Goal: Book appointment/travel/reservation: Book appointment/travel/reservation

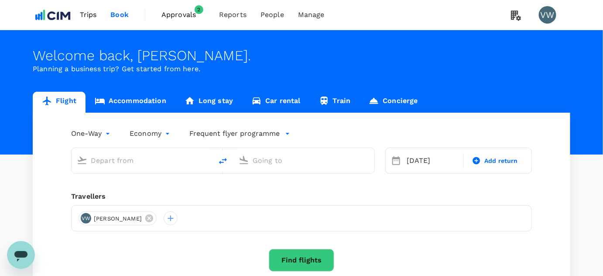
type input "[GEOGRAPHIC_DATA], [GEOGRAPHIC_DATA] (any)"
type input "[PERSON_NAME], [GEOGRAPHIC_DATA] (any)"
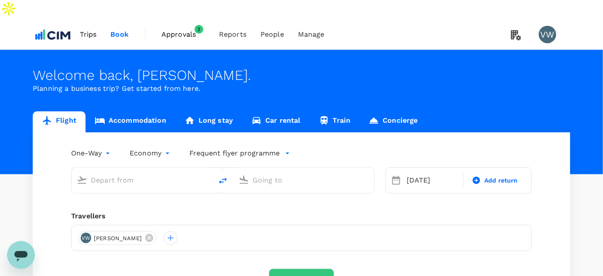
type input "[GEOGRAPHIC_DATA], [GEOGRAPHIC_DATA] (any)"
type input "[PERSON_NAME], [GEOGRAPHIC_DATA] (any)"
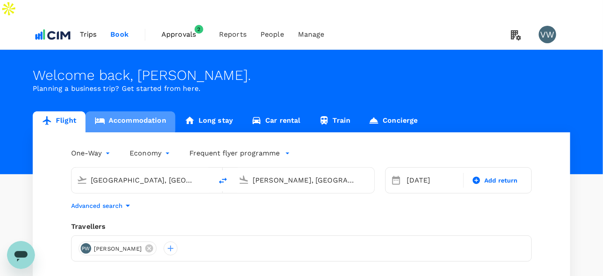
click at [122, 111] on link "Accommodation" at bounding box center [130, 121] width 90 height 21
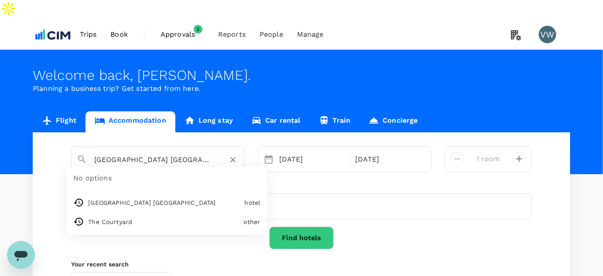
drag, startPoint x: 95, startPoint y: 139, endPoint x: 237, endPoint y: 119, distance: 143.1
click at [201, 153] on input "[GEOGRAPHIC_DATA] [GEOGRAPHIC_DATA]" at bounding box center [154, 160] width 120 height 14
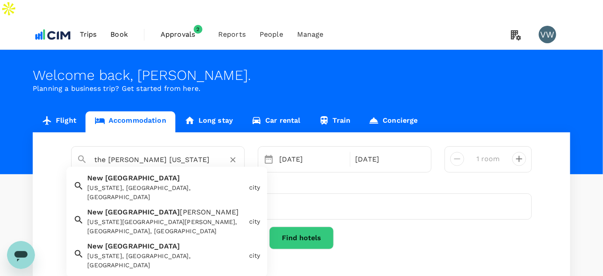
click at [128, 183] on div "[US_STATE], [GEOGRAPHIC_DATA], [GEOGRAPHIC_DATA]" at bounding box center [166, 192] width 158 height 18
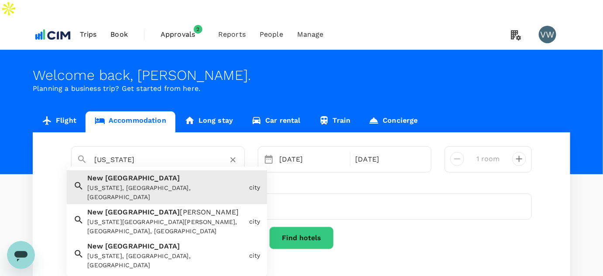
drag, startPoint x: 130, startPoint y: 140, endPoint x: 71, endPoint y: 142, distance: 58.9
click at [71, 145] on div "[US_STATE]" at bounding box center [154, 156] width 169 height 23
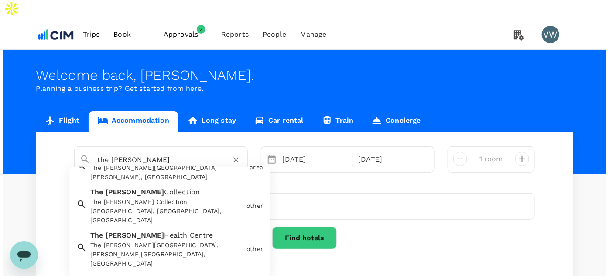
scroll to position [116, 0]
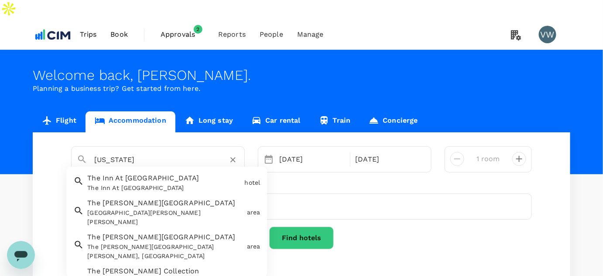
drag, startPoint x: 140, startPoint y: 138, endPoint x: 79, endPoint y: 122, distance: 63.3
click at [79, 132] on div "New York The Inn At River Landing The Inn At River Landing hotel The Wallace Bu…" at bounding box center [301, 221] width 537 height 179
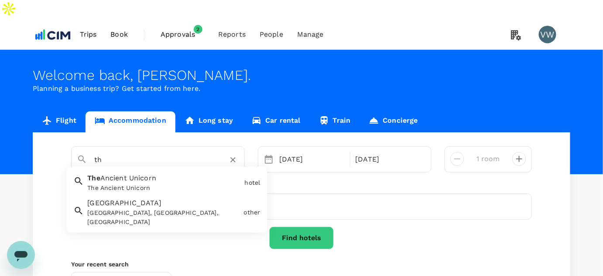
type input "t"
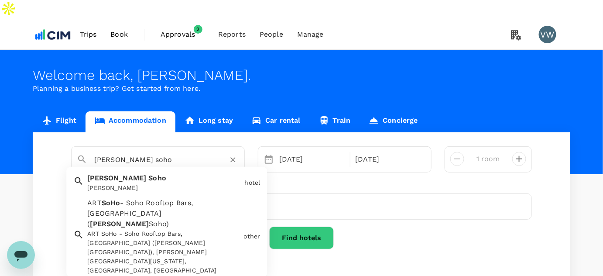
click at [112, 169] on div "Arlo Soho Arlo Soho" at bounding box center [162, 180] width 157 height 23
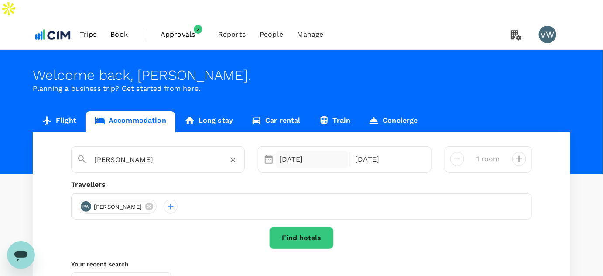
type input "[PERSON_NAME]"
click at [284, 150] on div "30 Sep" at bounding box center [312, 158] width 72 height 17
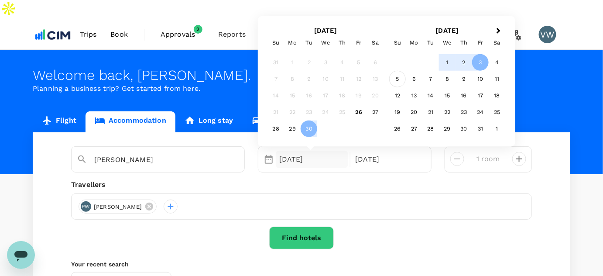
click at [398, 71] on div "5" at bounding box center [397, 79] width 17 height 17
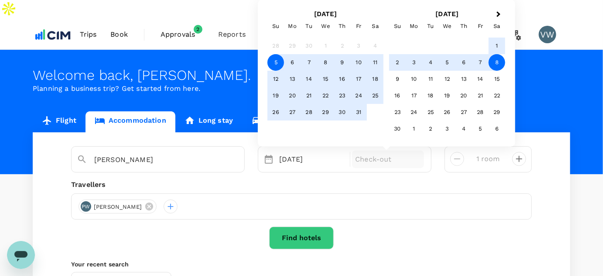
click at [492, 54] on div "8" at bounding box center [496, 62] width 17 height 17
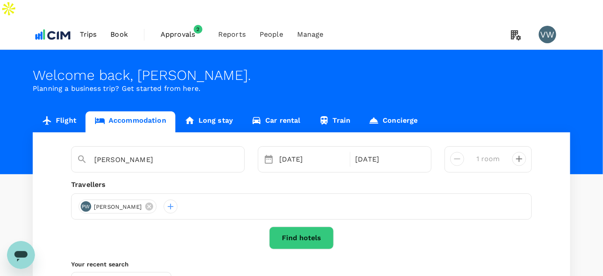
click at [293, 231] on div "Arlo Soho Selected date: Sunday, October 5th, 2025 05 Oct Selected date: Saturd…" at bounding box center [301, 221] width 537 height 179
click at [294, 226] on button "Find hotels" at bounding box center [301, 237] width 65 height 23
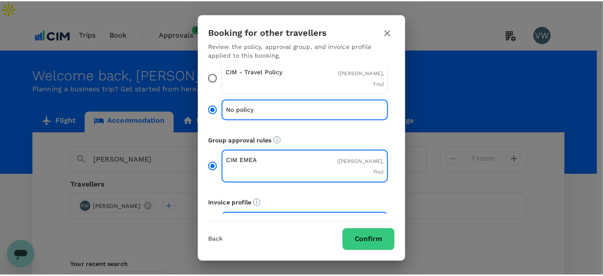
scroll to position [32, 0]
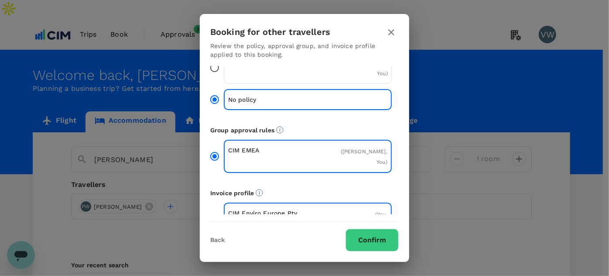
click at [362, 237] on button "Confirm" at bounding box center [371, 239] width 53 height 23
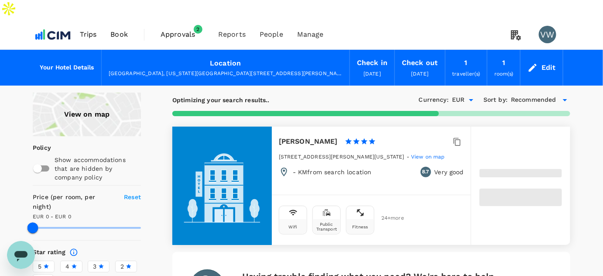
scroll to position [39, 0]
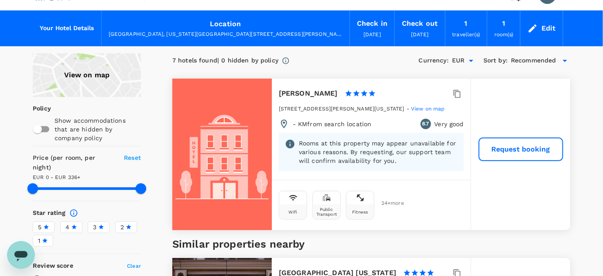
type input "335"
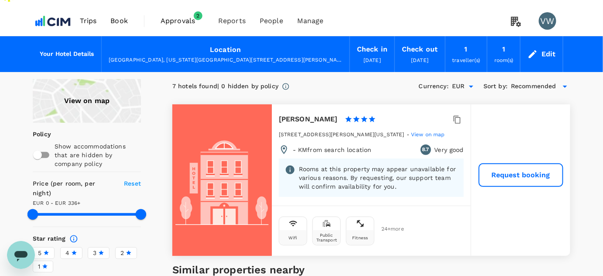
scroll to position [0, 0]
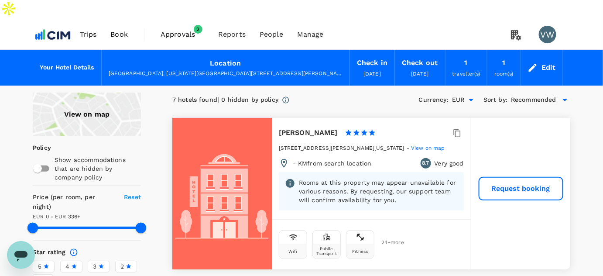
click at [187, 29] on span "Approvals" at bounding box center [182, 34] width 44 height 10
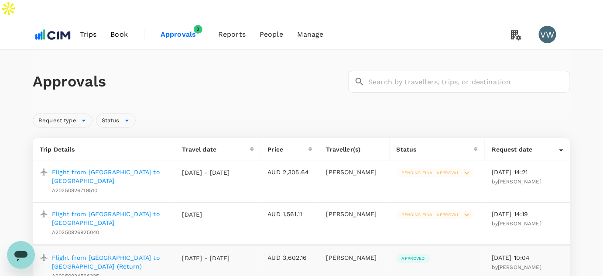
click at [114, 29] on span "Book" at bounding box center [118, 34] width 17 height 10
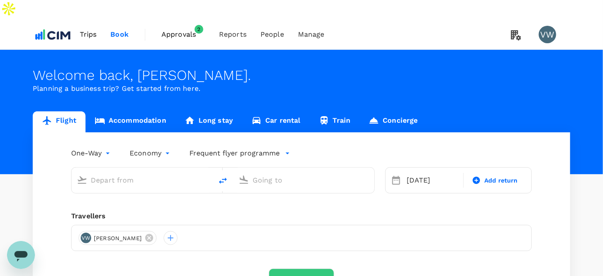
type input "[GEOGRAPHIC_DATA], [GEOGRAPHIC_DATA] (any)"
type input "[PERSON_NAME], [GEOGRAPHIC_DATA] (any)"
type input "[GEOGRAPHIC_DATA], [GEOGRAPHIC_DATA] (any)"
type input "[PERSON_NAME], [GEOGRAPHIC_DATA] (any)"
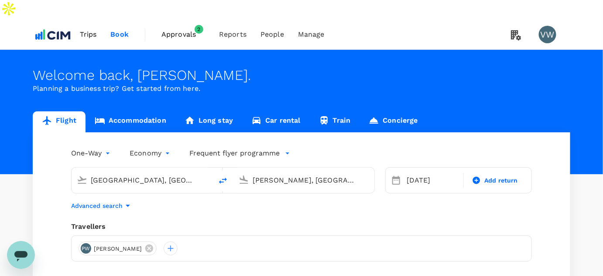
drag, startPoint x: 174, startPoint y: 158, endPoint x: 73, endPoint y: 143, distance: 102.7
click at [69, 157] on div "Calgary, Canada (any) Shannon, Ireland (any)" at bounding box center [218, 175] width 314 height 37
click at [125, 111] on link "Accommodation" at bounding box center [130, 121] width 90 height 21
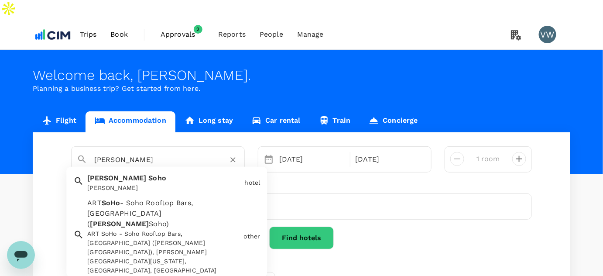
drag, startPoint x: 151, startPoint y: 141, endPoint x: 89, endPoint y: 140, distance: 61.5
click at [89, 146] on div "[PERSON_NAME]" at bounding box center [163, 156] width 152 height 21
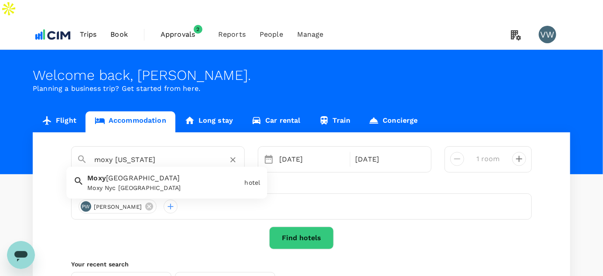
click at [137, 174] on span "[GEOGRAPHIC_DATA]" at bounding box center [143, 178] width 74 height 8
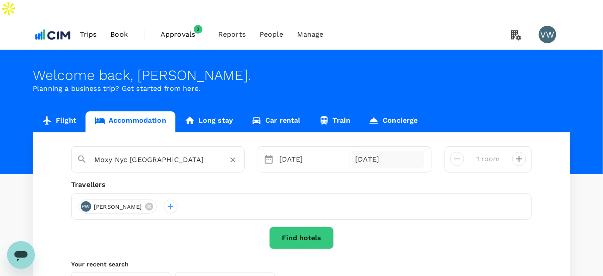
type input "Moxy Nyc [GEOGRAPHIC_DATA]"
click at [366, 150] on div "[DATE]" at bounding box center [388, 158] width 72 height 17
click at [370, 150] on div "[DATE]" at bounding box center [388, 158] width 72 height 17
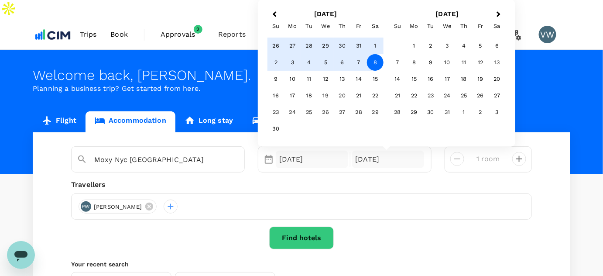
click at [310, 150] on div "[DATE]" at bounding box center [312, 158] width 72 height 17
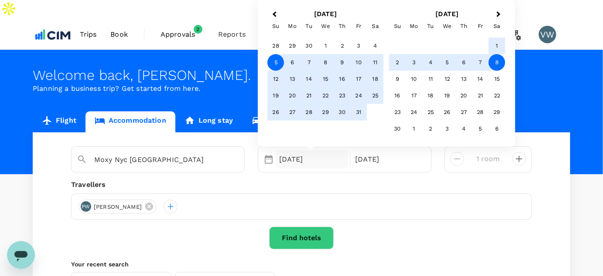
click at [274, 54] on div "5" at bounding box center [275, 62] width 17 height 17
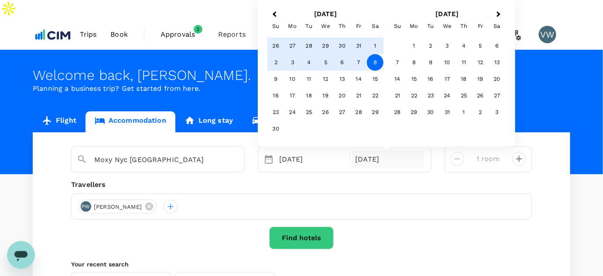
click at [365, 150] on div "[DATE]" at bounding box center [388, 158] width 72 height 17
click at [278, 71] on div "9" at bounding box center [275, 79] width 17 height 17
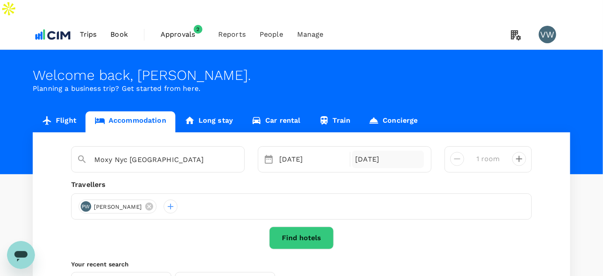
click at [365, 150] on div "09 Nov" at bounding box center [388, 158] width 72 height 17
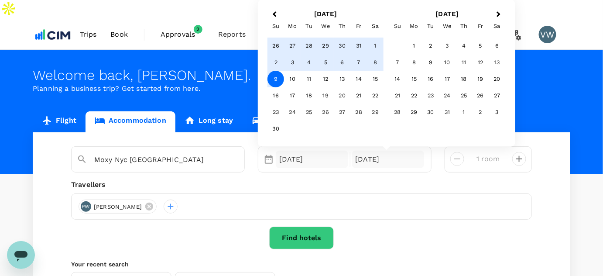
click at [293, 150] on div "[DATE]" at bounding box center [312, 158] width 72 height 17
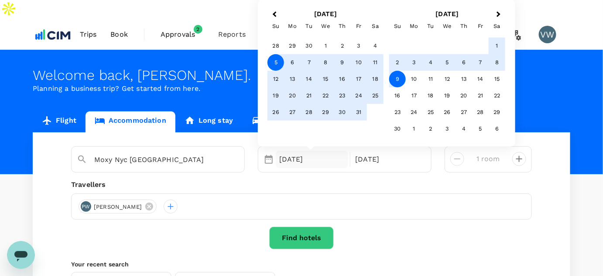
click at [276, 54] on div "5" at bounding box center [275, 62] width 17 height 17
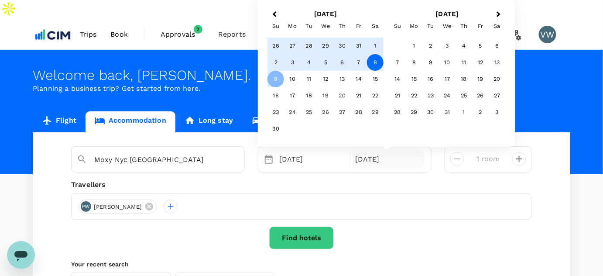
click at [374, 54] on div "8" at bounding box center [375, 62] width 17 height 17
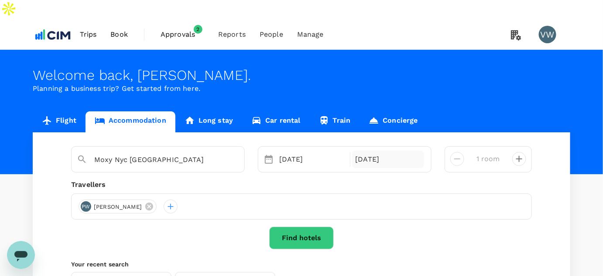
click at [397, 150] on div "[DATE]" at bounding box center [388, 158] width 72 height 17
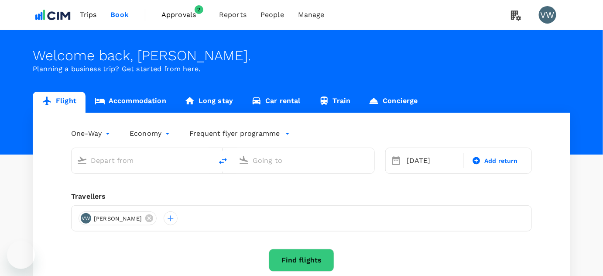
type input "[GEOGRAPHIC_DATA], [GEOGRAPHIC_DATA] (any)"
type input "[PERSON_NAME], [GEOGRAPHIC_DATA] (any)"
click at [132, 99] on link "Accommodation" at bounding box center [130, 102] width 90 height 21
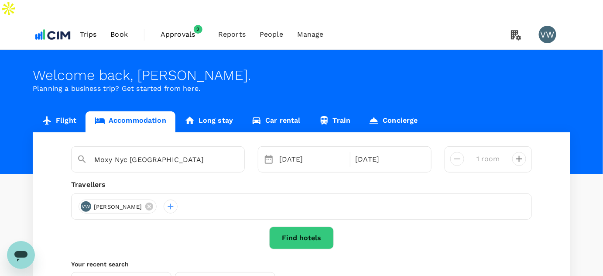
type input "[PERSON_NAME]"
click at [363, 150] on div "[DATE]" at bounding box center [388, 158] width 72 height 17
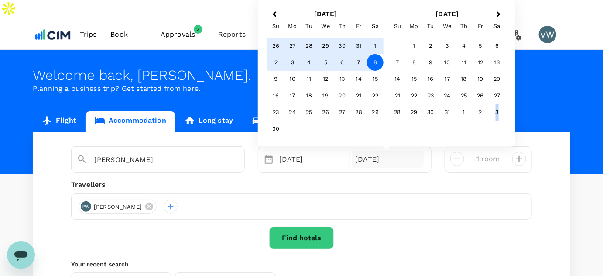
drag, startPoint x: 484, startPoint y: 109, endPoint x: 477, endPoint y: 151, distance: 42.9
click at [477, 151] on div "[PERSON_NAME] Soho [DATE] Nov Previous Month Next Month [DATE] Su Mo Tu We Th F…" at bounding box center [302, 159] width 474 height 26
click at [144, 201] on icon at bounding box center [149, 206] width 10 height 10
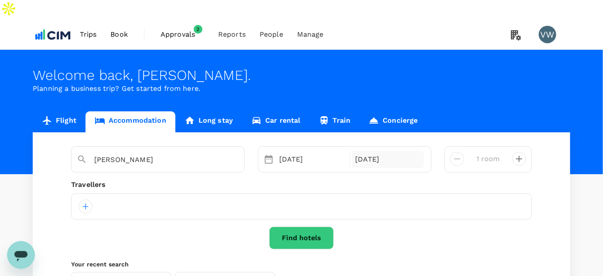
click at [371, 150] on div "[DATE]" at bounding box center [388, 158] width 72 height 17
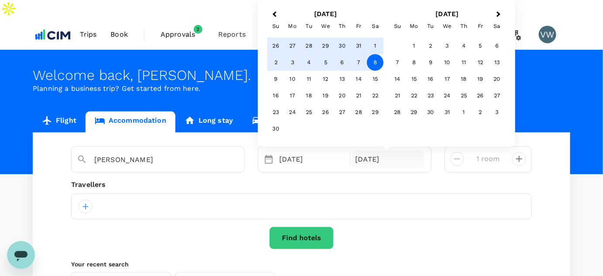
click at [262, 96] on div "Previous Month Next Month [DATE] Su Mo Tu We Th Fr Sa 26 27 28 29 30 31 1 2 3 4…" at bounding box center [386, 73] width 257 height 147
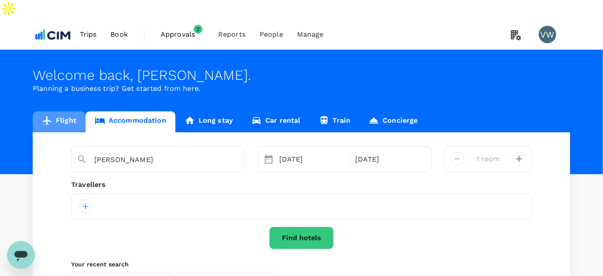
click at [65, 111] on link "Flight" at bounding box center [59, 121] width 53 height 21
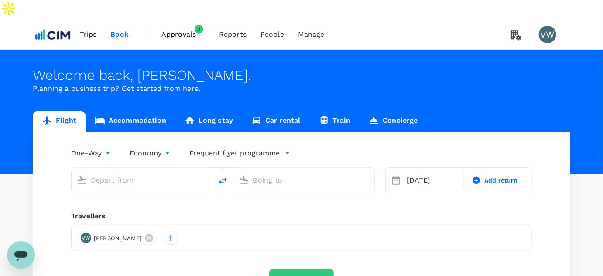
type input "[GEOGRAPHIC_DATA], [GEOGRAPHIC_DATA] (any)"
type input "[PERSON_NAME], [GEOGRAPHIC_DATA] (any)"
type input "[GEOGRAPHIC_DATA], [GEOGRAPHIC_DATA] (any)"
type input "[PERSON_NAME], [GEOGRAPHIC_DATA] (any)"
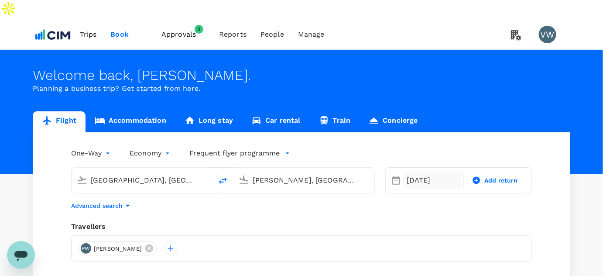
click at [420, 171] on div "[DATE]" at bounding box center [432, 179] width 58 height 17
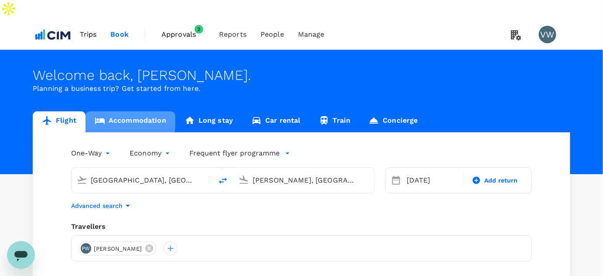
click at [116, 111] on link "Accommodation" at bounding box center [130, 121] width 90 height 21
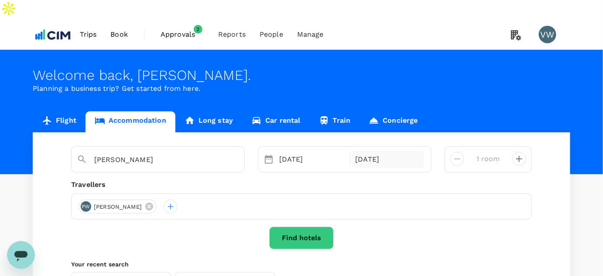
click at [375, 150] on div "[DATE]" at bounding box center [388, 158] width 72 height 17
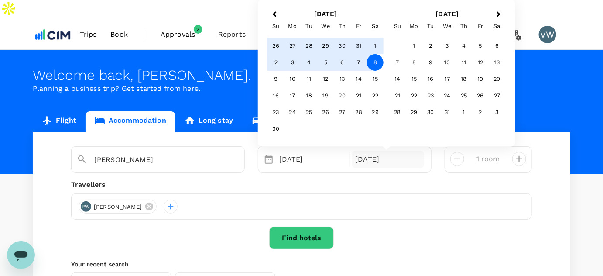
click at [267, 18] on div "Su" at bounding box center [275, 26] width 17 height 17
click at [266, 18] on div "Su Mo Tu We Th Fr Sa" at bounding box center [326, 26] width 122 height 17
click at [263, 5] on div "Previous Month Next Month [DATE] Su Mo Tu We Th Fr Sa 26 27 28 29 30 31 1 2 3 4…" at bounding box center [386, 73] width 257 height 147
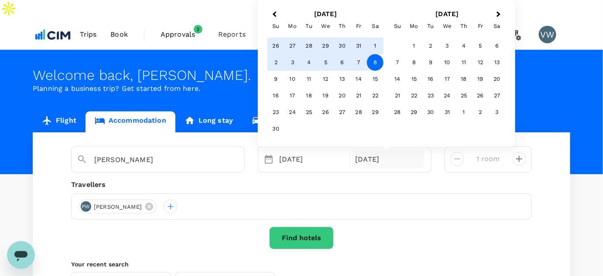
click at [264, 1] on div "Previous Month Next Month [DATE] Su Mo Tu We Th Fr Sa 26 27 28 29 30 31 1 2 3 4…" at bounding box center [386, 73] width 257 height 147
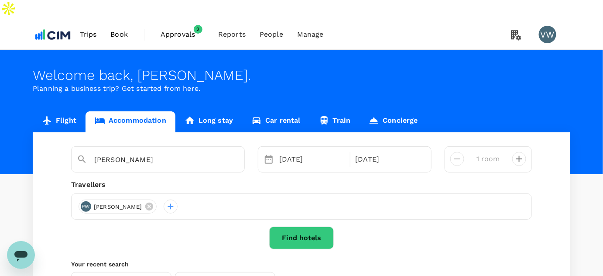
click at [486, 226] on div "Find hotels" at bounding box center [301, 237] width 460 height 23
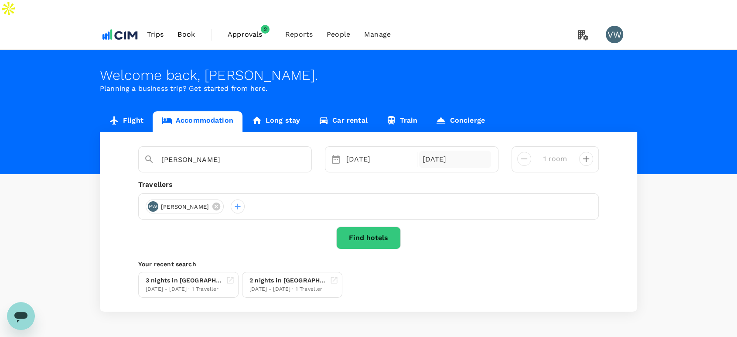
drag, startPoint x: 500, startPoint y: 8, endPoint x: 458, endPoint y: 144, distance: 142.2
click at [461, 150] on div "[DATE]" at bounding box center [455, 158] width 72 height 17
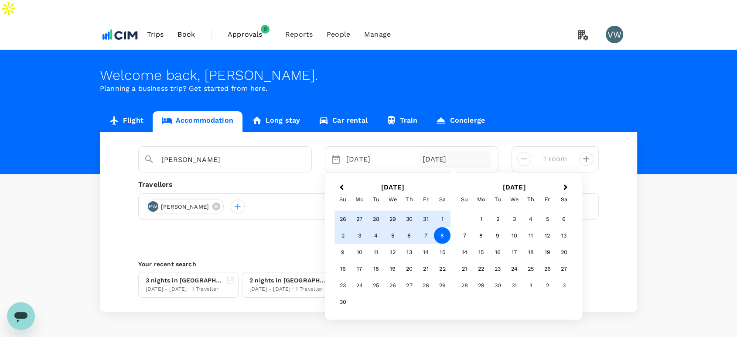
click at [437, 150] on div "[DATE]" at bounding box center [455, 158] width 72 height 17
click at [340, 181] on button "Previous Month" at bounding box center [341, 188] width 14 height 14
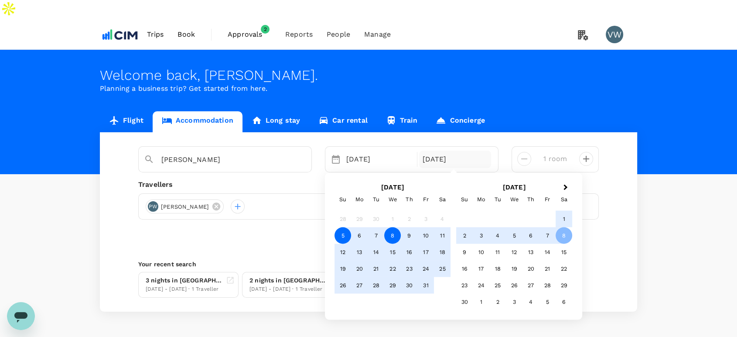
click at [396, 227] on div "8" at bounding box center [392, 235] width 17 height 17
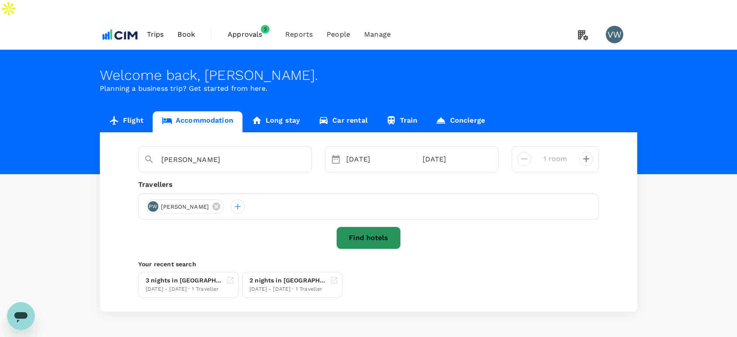
click at [361, 226] on button "Find hotels" at bounding box center [368, 237] width 65 height 23
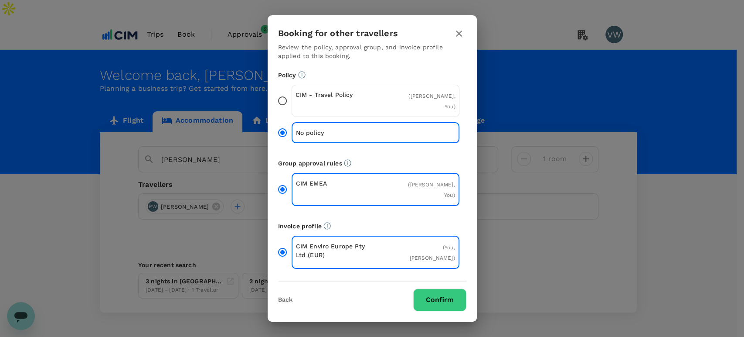
click at [431, 275] on button "Confirm" at bounding box center [439, 299] width 53 height 23
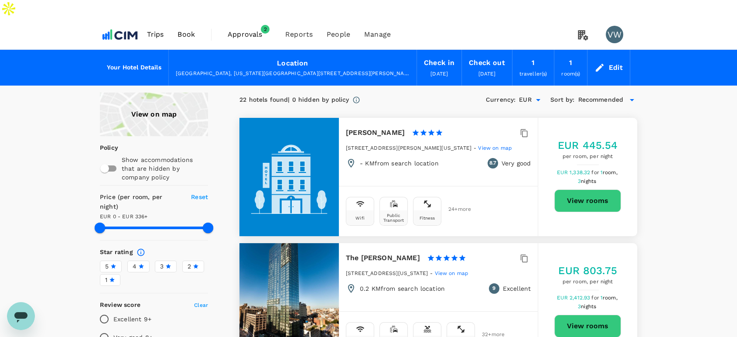
type input "335"
click at [602, 61] on div "Edit" at bounding box center [615, 67] width 14 height 12
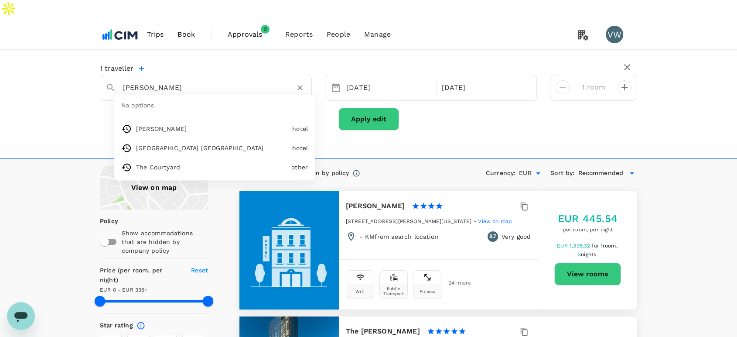
drag, startPoint x: 147, startPoint y: 66, endPoint x: 95, endPoint y: 55, distance: 52.6
click at [88, 61] on div "1 traveller [PERSON_NAME] Soho No options [PERSON_NAME][GEOGRAPHIC_DATA] [GEOGR…" at bounding box center [368, 104] width 737 height 109
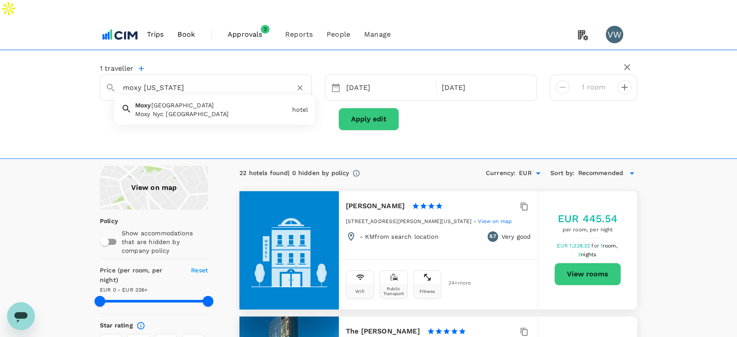
click at [217, 97] on div "Moxy Nyc Lower East Side Moxy Nyc [GEOGRAPHIC_DATA]" at bounding box center [210, 107] width 157 height 21
type input "Moxy Nyc [GEOGRAPHIC_DATA]"
click at [365, 108] on button "Apply edit" at bounding box center [368, 119] width 61 height 23
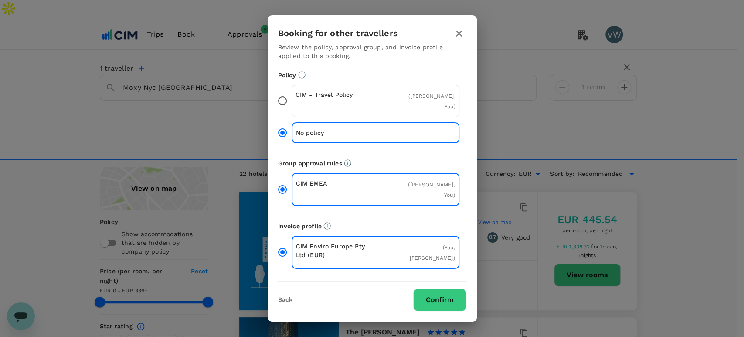
click at [419, 275] on button "Confirm" at bounding box center [439, 299] width 53 height 23
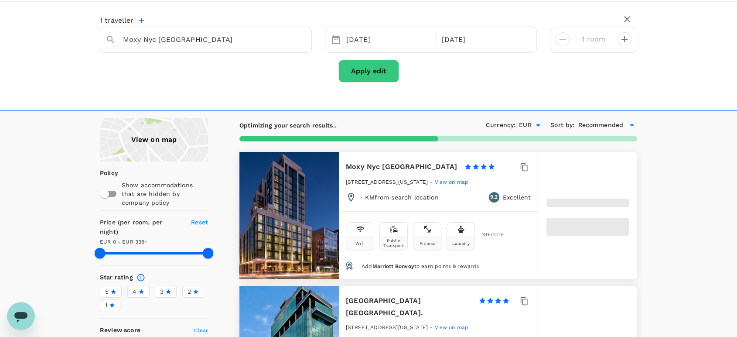
scroll to position [48, 0]
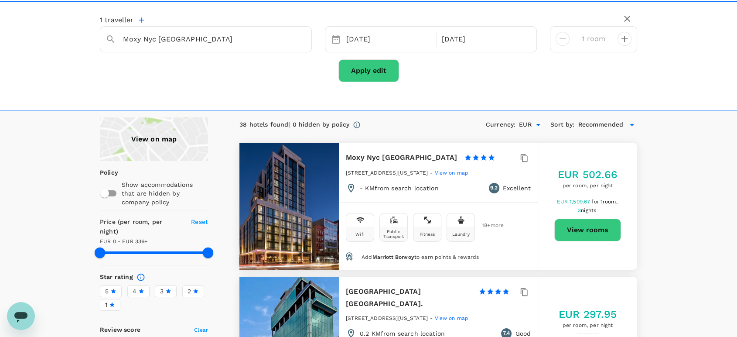
type input "335"
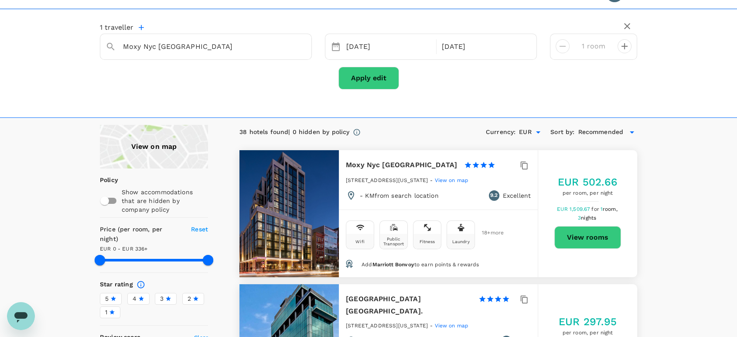
scroll to position [0, 0]
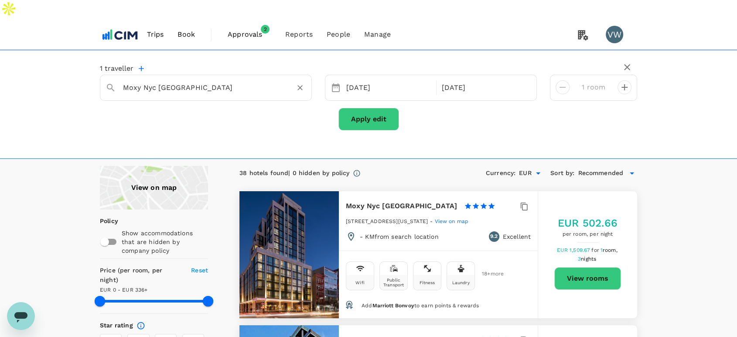
click at [123, 81] on input "Moxy Nyc [GEOGRAPHIC_DATA]" at bounding box center [202, 88] width 159 height 14
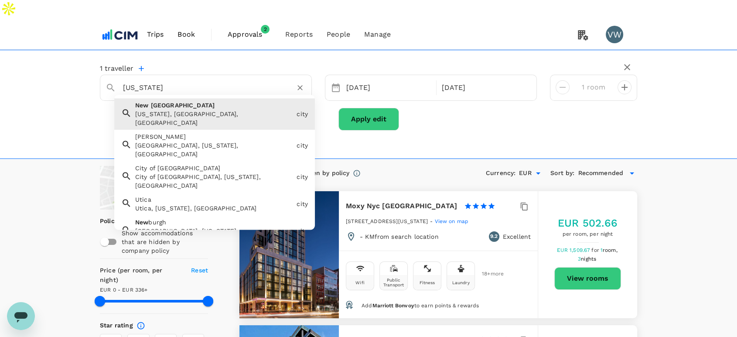
drag, startPoint x: 179, startPoint y: 72, endPoint x: 116, endPoint y: 64, distance: 63.4
click at [116, 74] on div "[US_STATE]" at bounding box center [211, 84] width 190 height 21
type input "me"
type input "335"
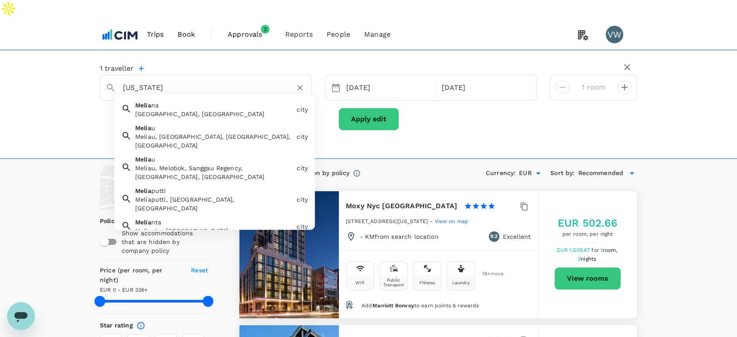
click at [456, 57] on div "1 traveller [US_STATE] [GEOGRAPHIC_DATA], [GEOGRAPHIC_DATA] city [GEOGRAPHIC_DA…" at bounding box center [368, 97] width 537 height 80
drag, startPoint x: 206, startPoint y: 68, endPoint x: 49, endPoint y: 74, distance: 157.5
click at [49, 74] on div "1 traveller [US_STATE] [GEOGRAPHIC_DATA][PERSON_NAME][GEOGRAPHIC_DATA], [GEOGRA…" at bounding box center [368, 104] width 737 height 109
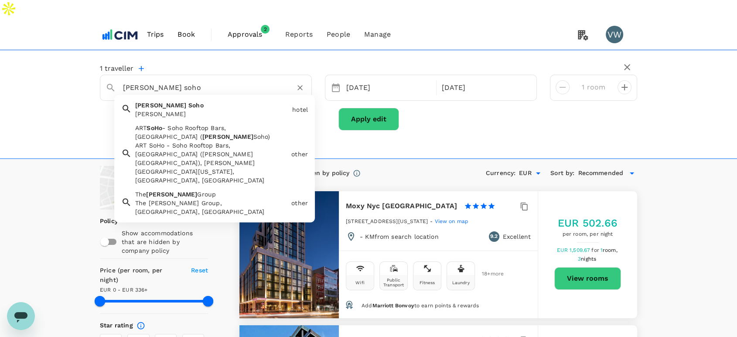
click at [193, 124] on span "- Soho Rooftop Bars, [GEOGRAPHIC_DATA] (" at bounding box center [180, 132] width 91 height 16
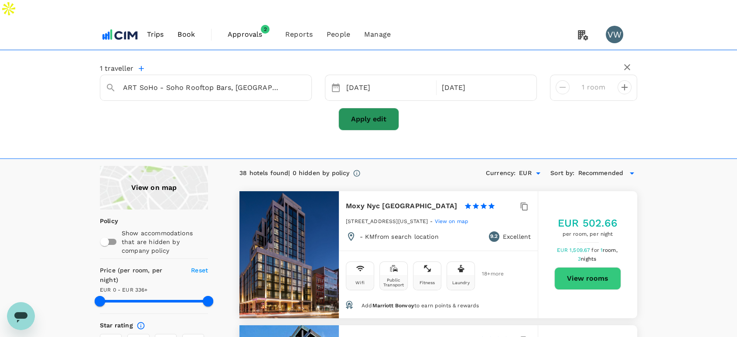
click at [361, 108] on button "Apply edit" at bounding box center [368, 119] width 61 height 23
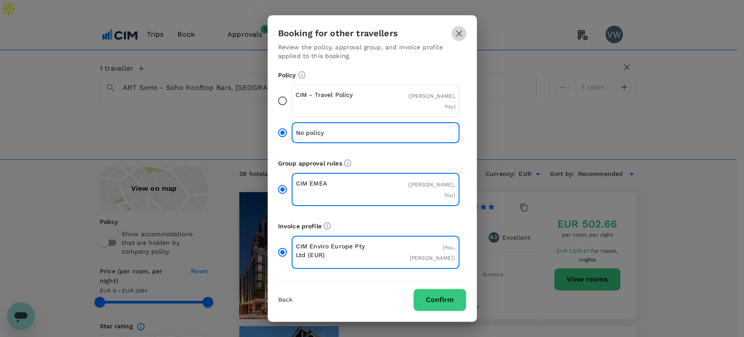
click at [454, 39] on icon "button" at bounding box center [459, 33] width 10 height 10
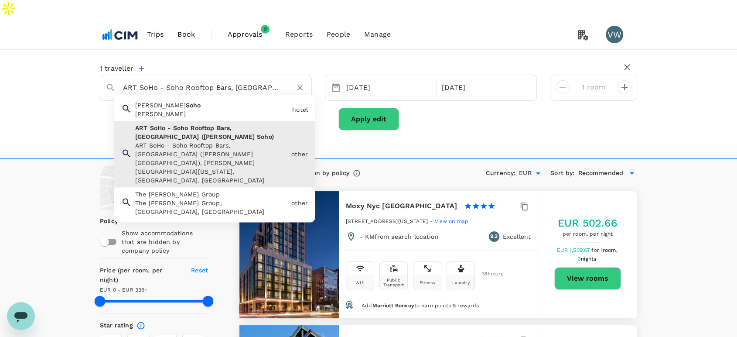
click at [244, 81] on input "ART SoHo - Soho Rooftop Bars, [GEOGRAPHIC_DATA] ([PERSON_NAME] Soho)" at bounding box center [202, 88] width 159 height 14
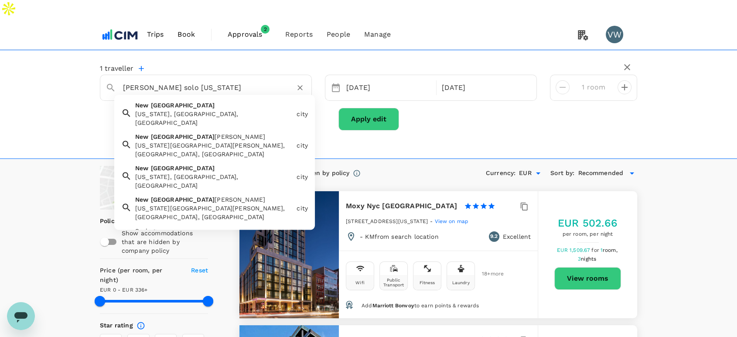
click at [186, 259] on span "Soho" at bounding box center [193, 262] width 15 height 7
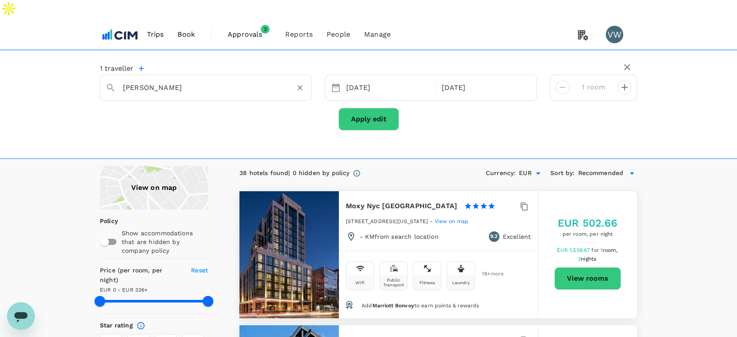
type input "[PERSON_NAME]"
click at [354, 108] on button "Apply edit" at bounding box center [368, 119] width 61 height 23
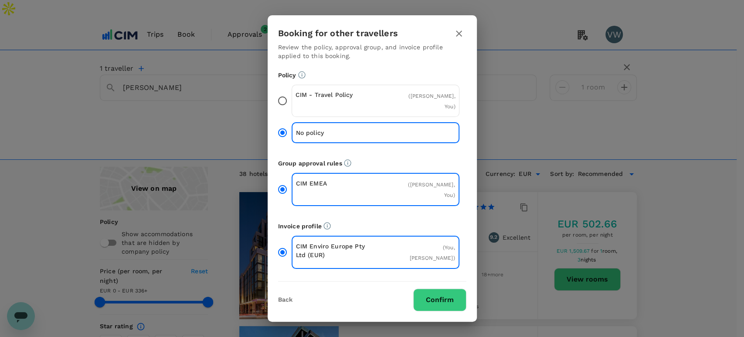
click at [437, 275] on button "Confirm" at bounding box center [439, 299] width 53 height 23
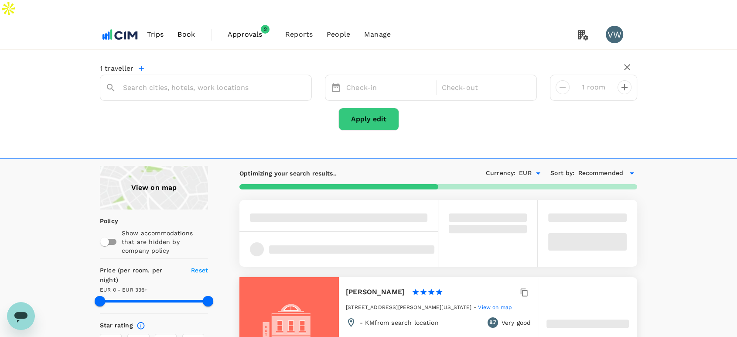
type input "[PERSON_NAME]"
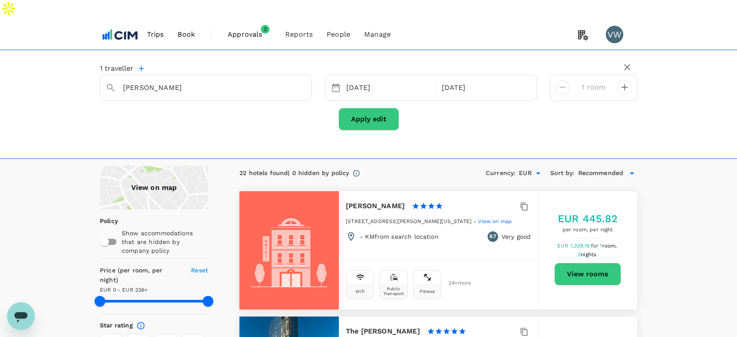
click at [478, 218] on span "View on map" at bounding box center [495, 221] width 34 height 6
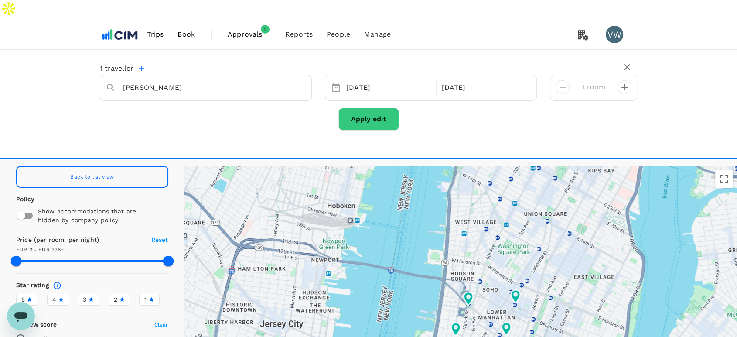
click at [372, 242] on div at bounding box center [460, 290] width 553 height 249
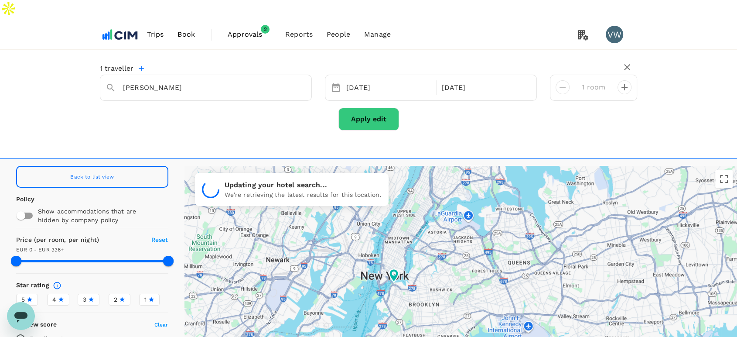
type input "335"
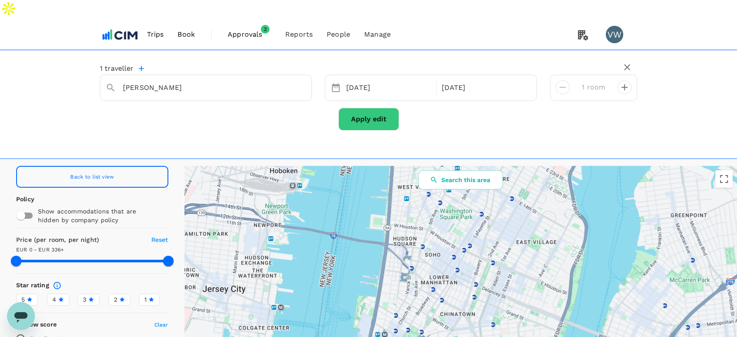
drag, startPoint x: 410, startPoint y: 283, endPoint x: 410, endPoint y: 116, distance: 166.1
click at [410, 116] on div "1 traveller [PERSON_NAME] Soho [DATE] [DATE] room Apply edit Back to list view …" at bounding box center [368, 232] width 737 height 365
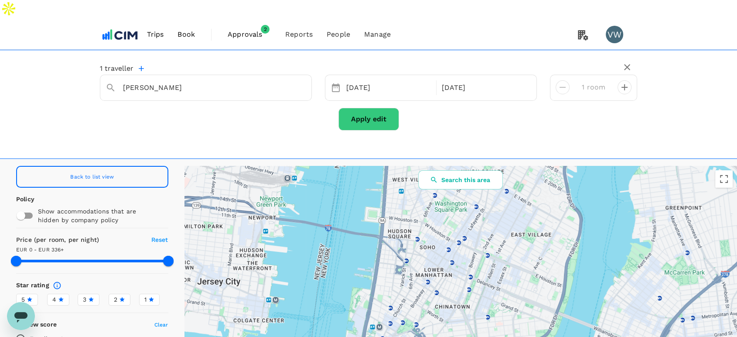
drag, startPoint x: 446, startPoint y: 305, endPoint x: 441, endPoint y: 303, distance: 5.4
click at [441, 275] on div at bounding box center [460, 290] width 553 height 249
click at [157, 29] on span "Trips" at bounding box center [155, 34] width 17 height 10
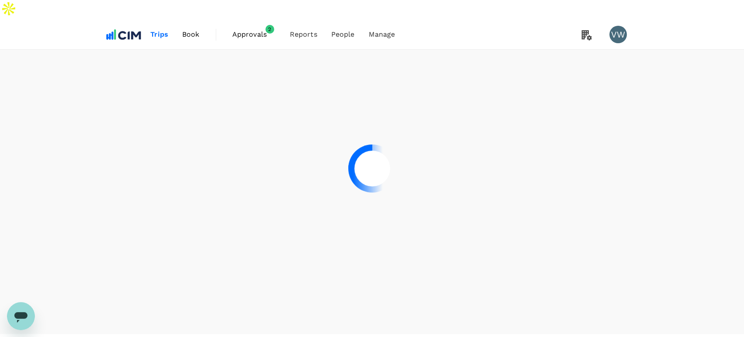
click at [185, 13] on div at bounding box center [372, 168] width 744 height 337
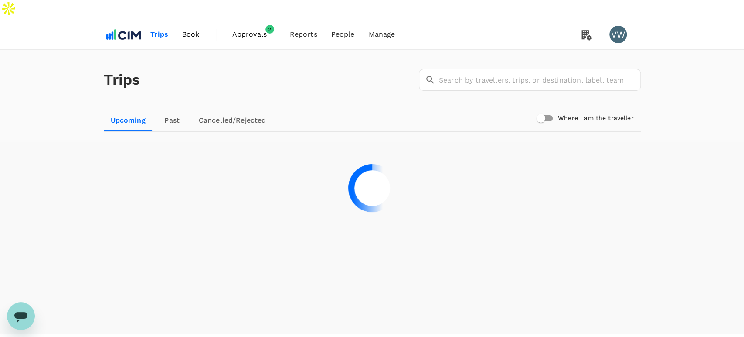
click at [185, 29] on span "Book" at bounding box center [190, 34] width 17 height 10
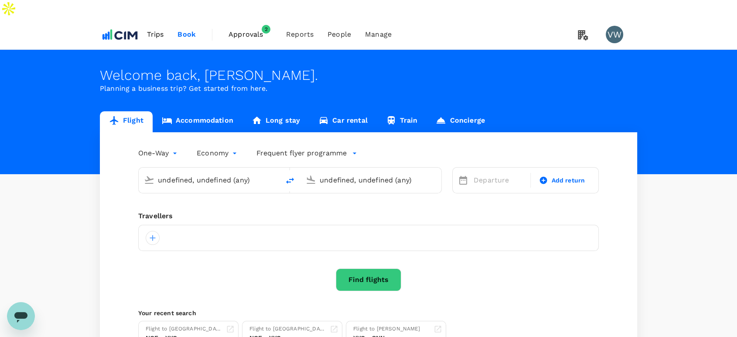
type input "[GEOGRAPHIC_DATA], [GEOGRAPHIC_DATA] (any)"
type input "[PERSON_NAME], [GEOGRAPHIC_DATA] (any)"
type input "[GEOGRAPHIC_DATA], [GEOGRAPHIC_DATA] (any)"
type input "[PERSON_NAME], [GEOGRAPHIC_DATA] (any)"
type input "[GEOGRAPHIC_DATA], [GEOGRAPHIC_DATA] (any)"
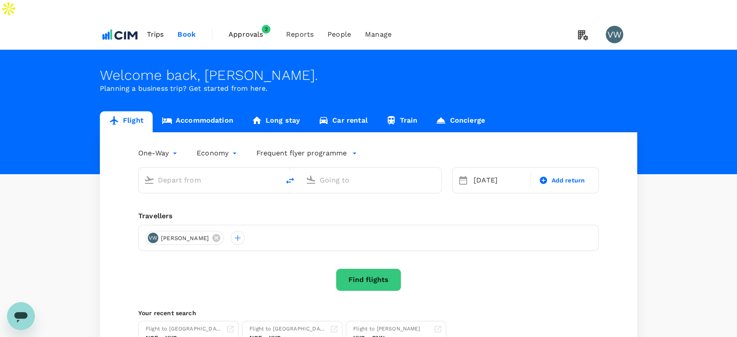
type input "[PERSON_NAME], [GEOGRAPHIC_DATA] (any)"
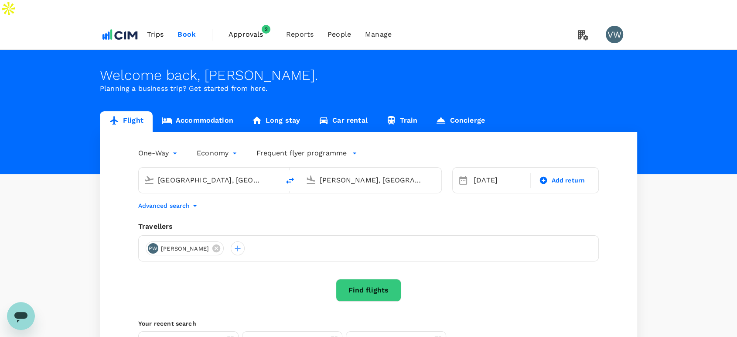
drag, startPoint x: 234, startPoint y: 160, endPoint x: 153, endPoint y: 160, distance: 80.2
click at [153, 169] on div "[GEOGRAPHIC_DATA], [GEOGRAPHIC_DATA] (any)" at bounding box center [207, 178] width 134 height 19
click at [163, 194] on p "[PERSON_NAME], [GEOGRAPHIC_DATA]" at bounding box center [222, 198] width 174 height 9
type input "[PERSON_NAME], [GEOGRAPHIC_DATA] (any)"
drag, startPoint x: 401, startPoint y: 161, endPoint x: 313, endPoint y: 165, distance: 88.2
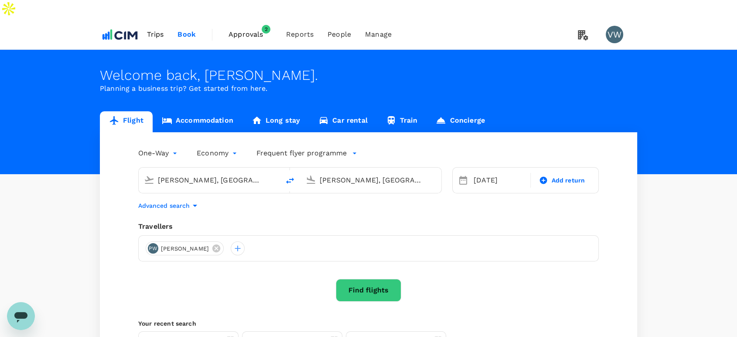
click at [313, 169] on div "[PERSON_NAME], [GEOGRAPHIC_DATA] (any)" at bounding box center [369, 178] width 134 height 19
click at [330, 194] on p "[US_STATE], [GEOGRAPHIC_DATA]" at bounding box center [384, 198] width 174 height 9
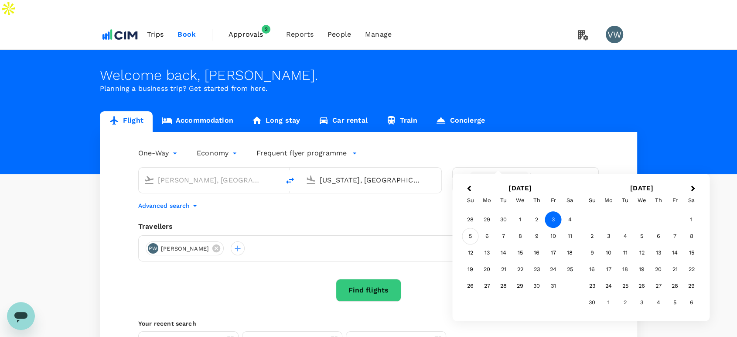
type input "[US_STATE], [GEOGRAPHIC_DATA] (any)"
click at [472, 234] on div "5" at bounding box center [470, 236] width 17 height 17
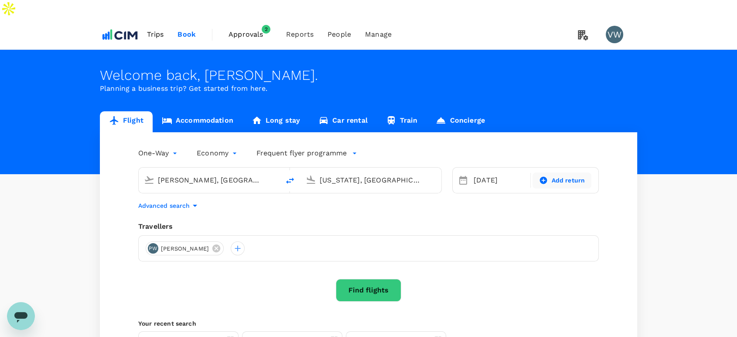
click at [555, 176] on span "Add return" at bounding box center [568, 180] width 34 height 9
type input "roundtrip"
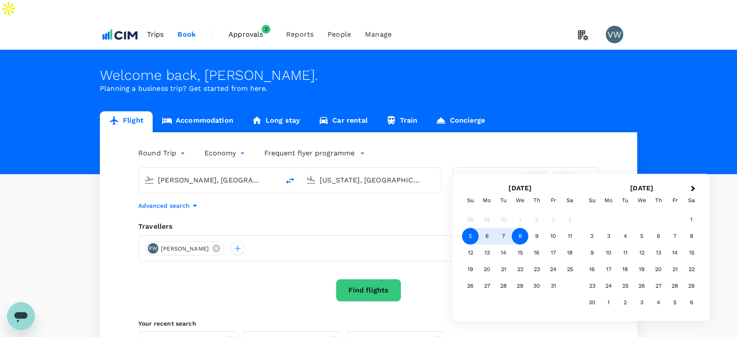
click at [525, 235] on div "8" at bounding box center [520, 236] width 17 height 17
